Goal: Transaction & Acquisition: Purchase product/service

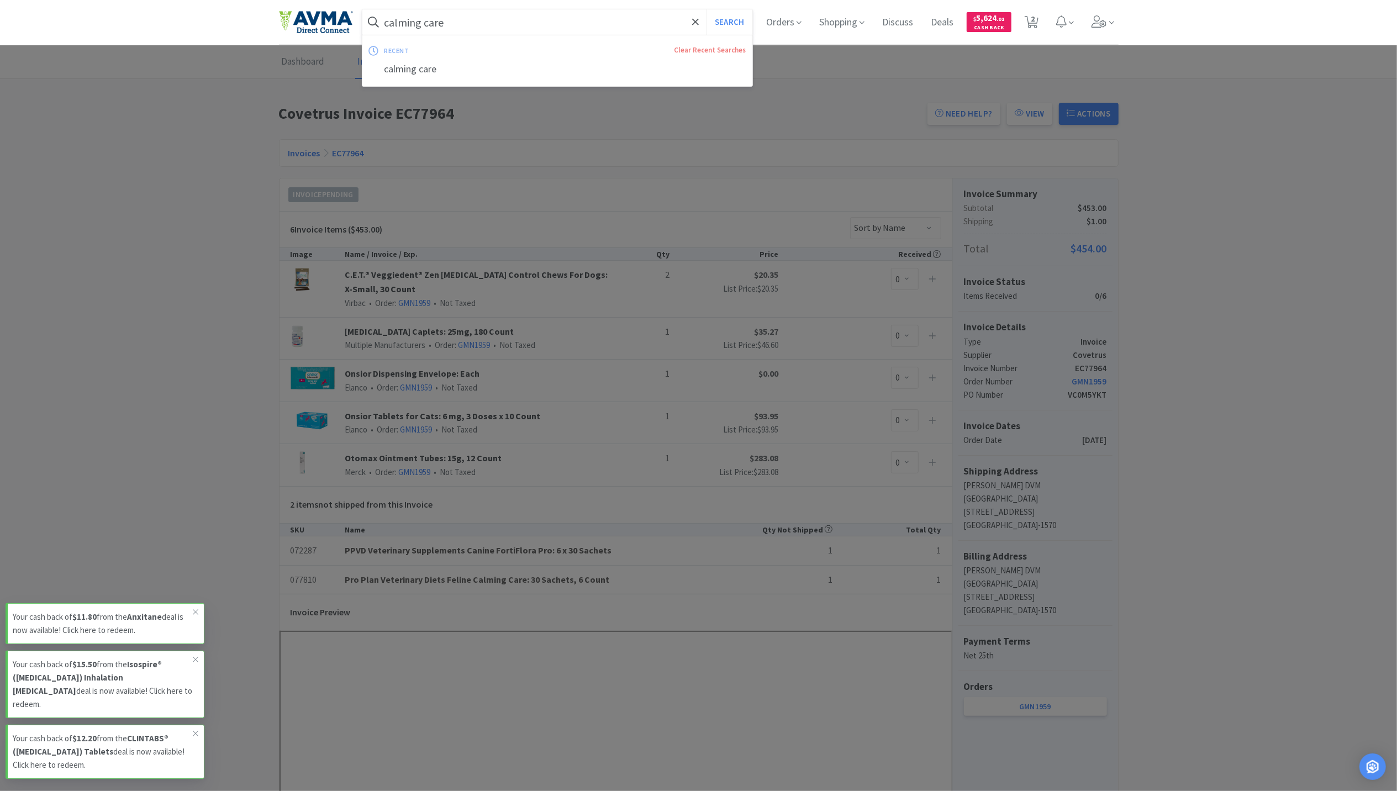
click at [435, 23] on input "calming care" at bounding box center [557, 21] width 390 height 25
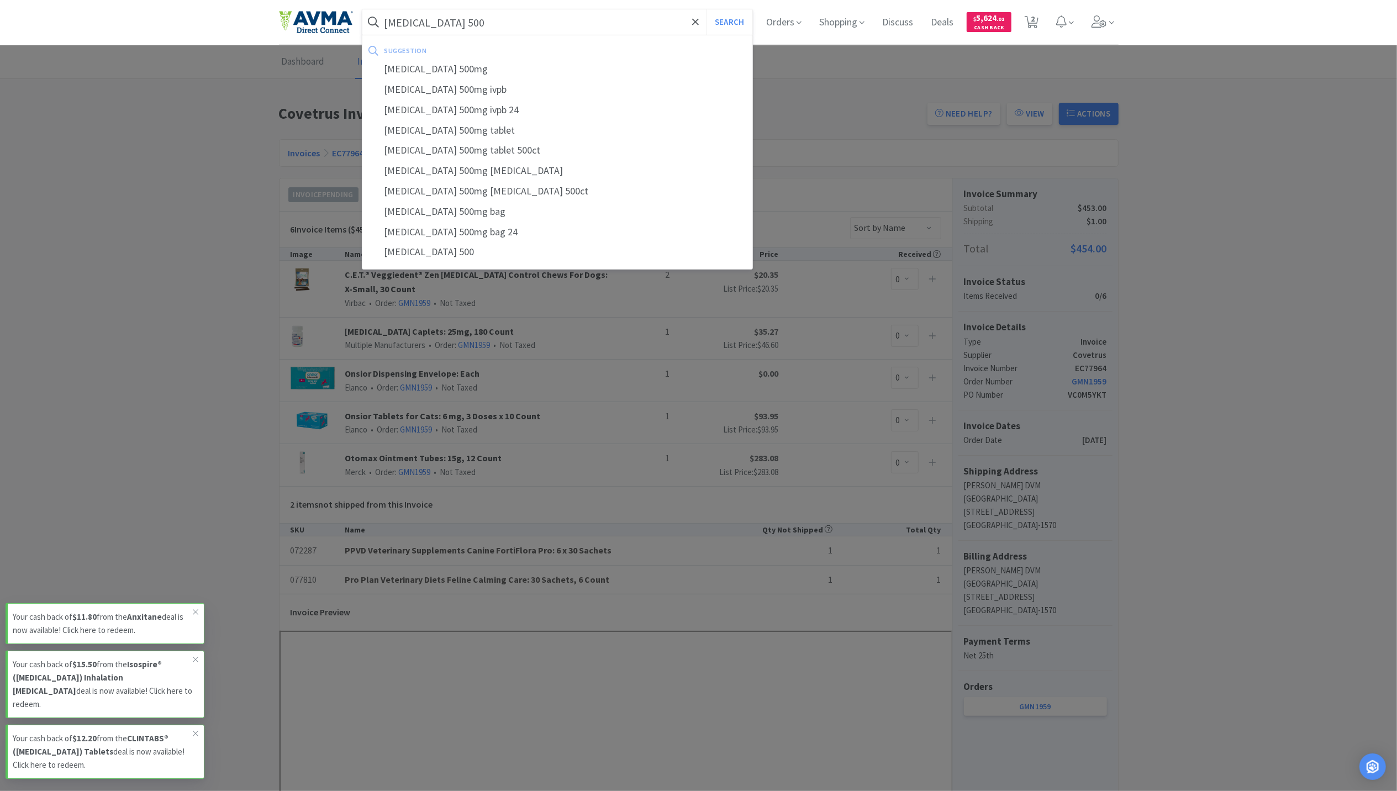
type input "[MEDICAL_DATA] 500"
click at [706, 9] on button "Search" at bounding box center [729, 21] width 46 height 25
select select "10"
select select "2"
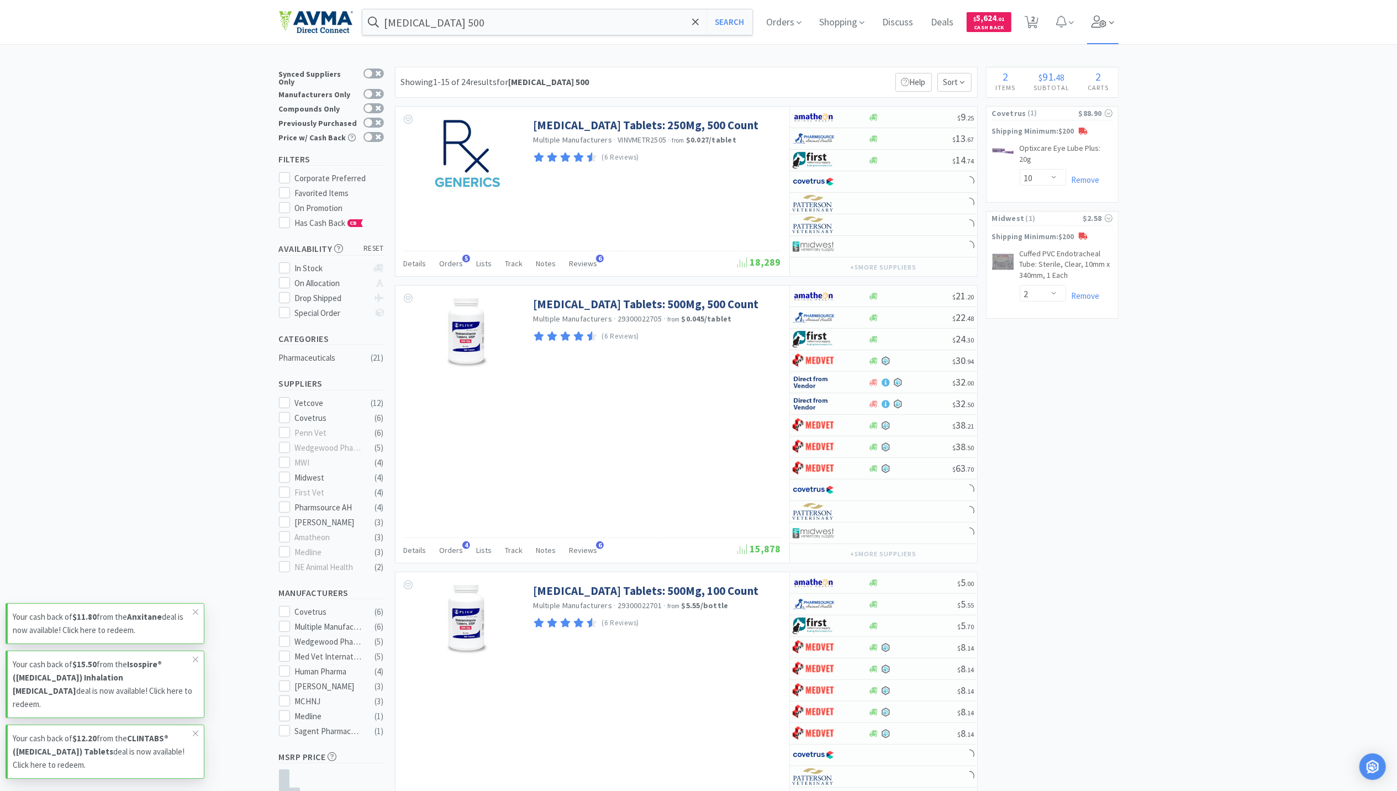
click at [1108, 29] on span at bounding box center [1102, 22] width 31 height 44
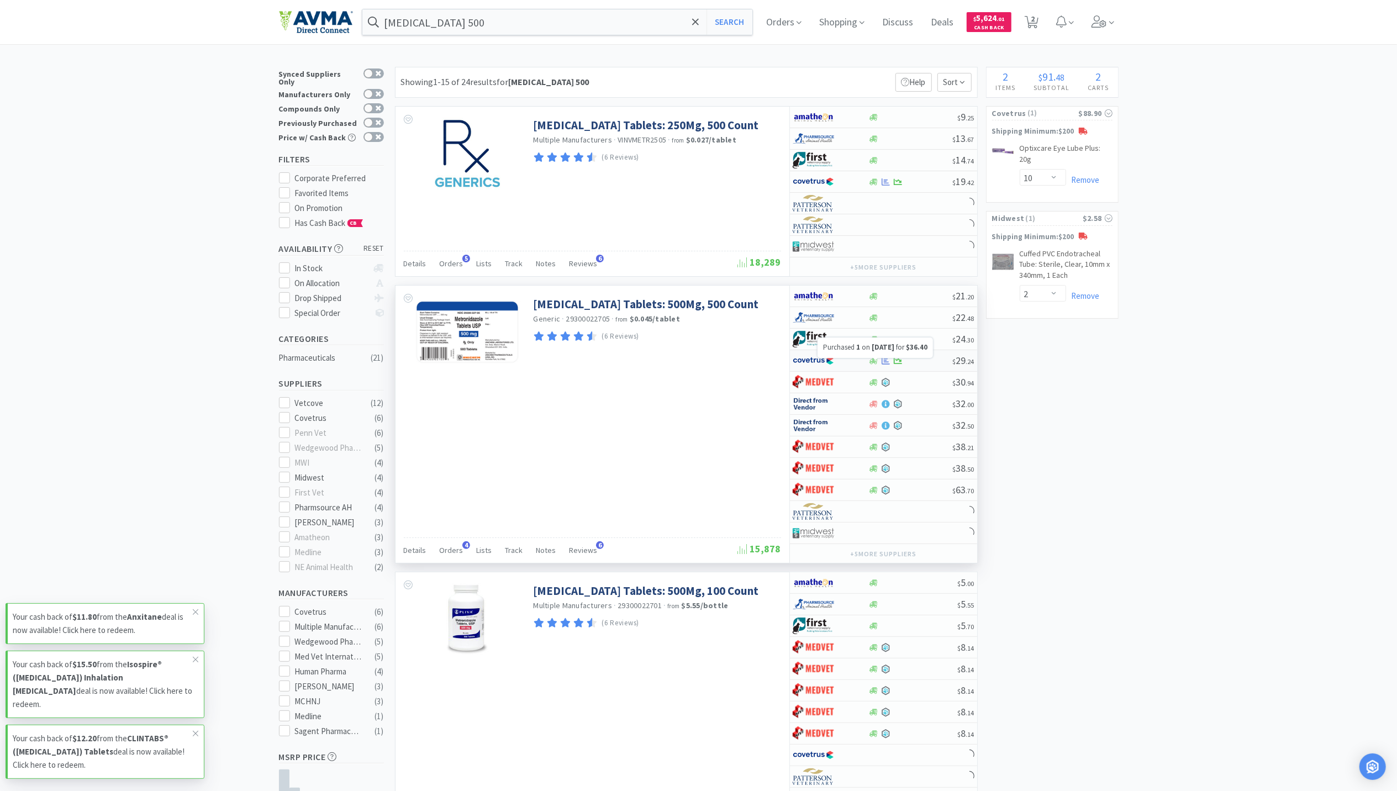
click at [885, 363] on icon at bounding box center [885, 360] width 8 height 7
select select "1"
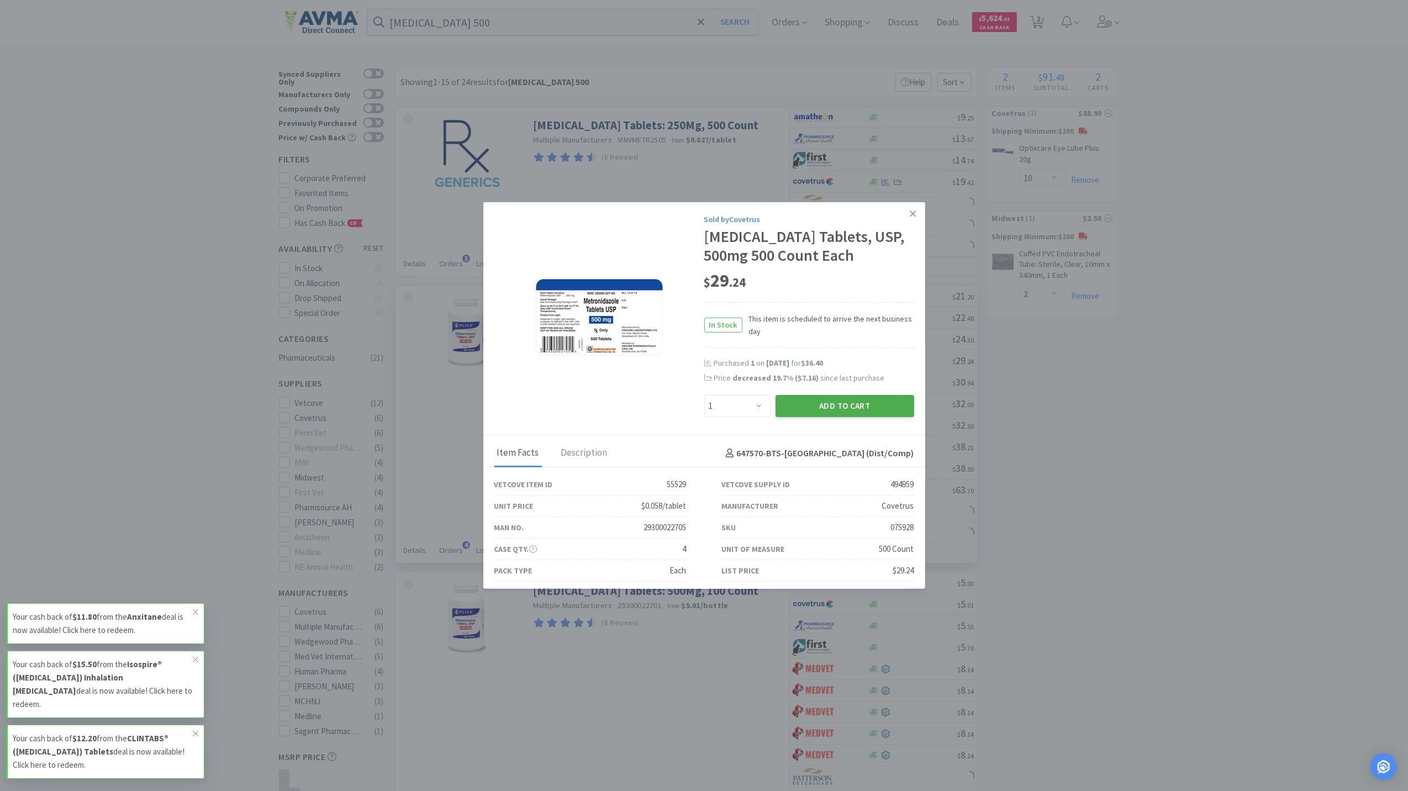
drag, startPoint x: 824, startPoint y: 400, endPoint x: 831, endPoint y: 400, distance: 6.1
click at [831, 400] on button "Add to Cart" at bounding box center [844, 406] width 139 height 22
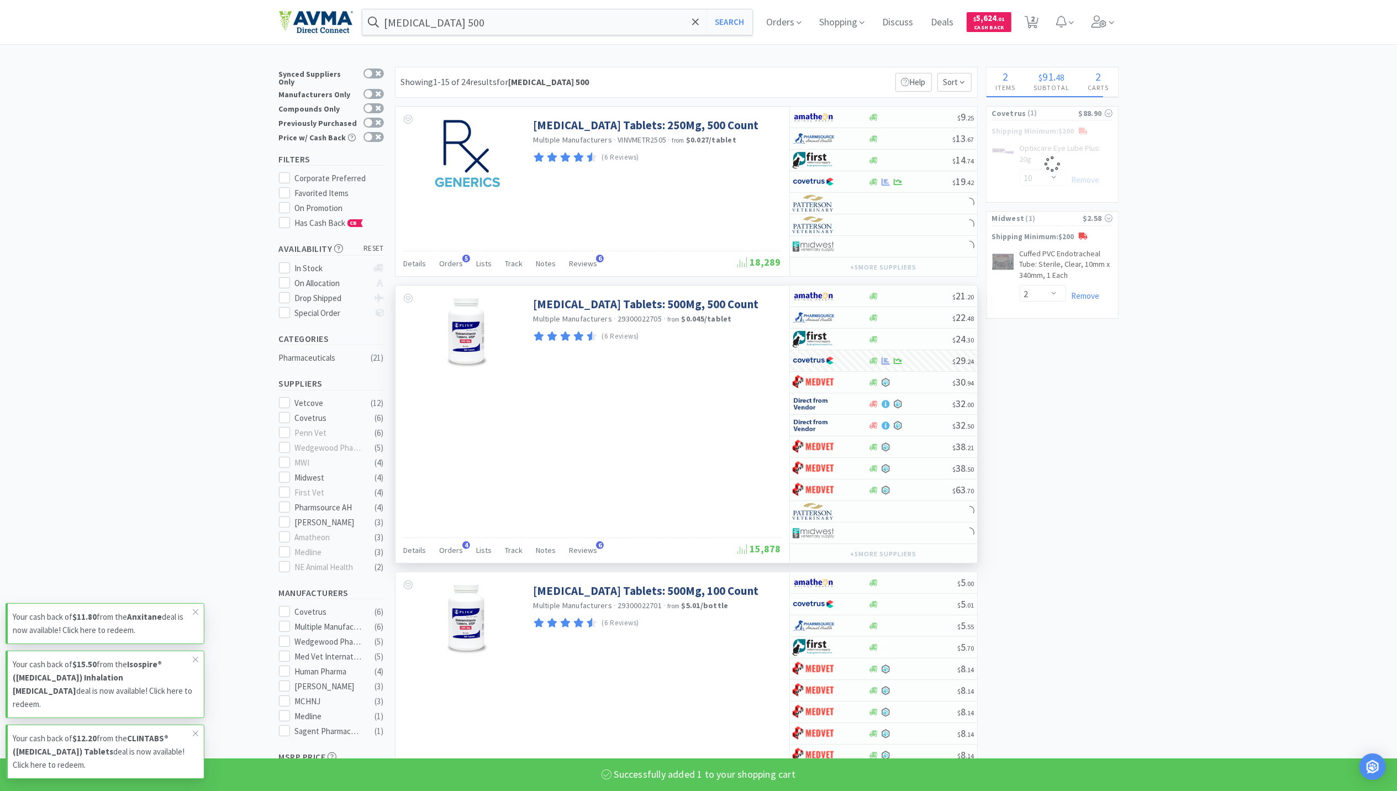
select select "1"
select select "10"
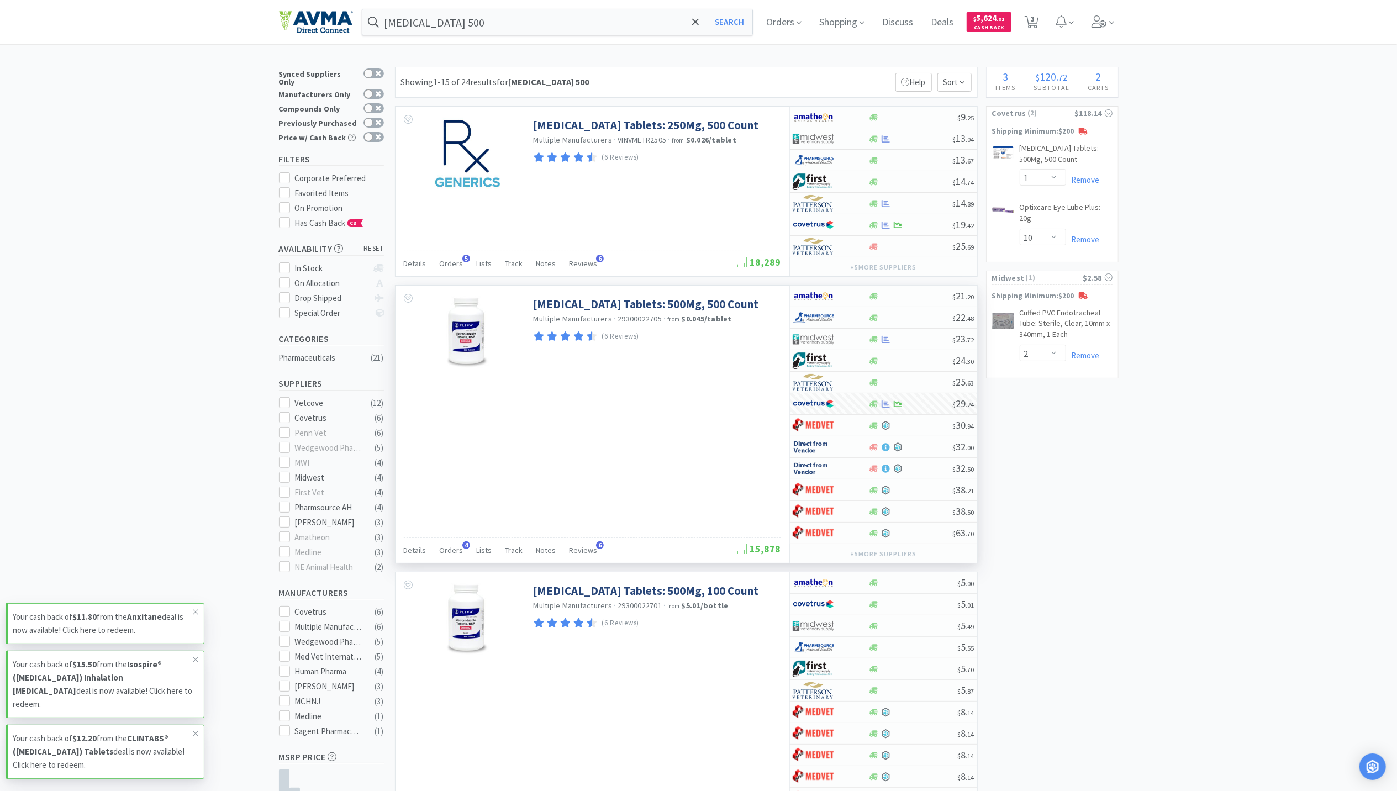
click at [1396, 80] on html "[MEDICAL_DATA] 500 Search Orders Shopping Discuss Discuss Deals Deals $ 5,624 .…" at bounding box center [698, 395] width 1397 height 791
